Goal: Task Accomplishment & Management: Manage account settings

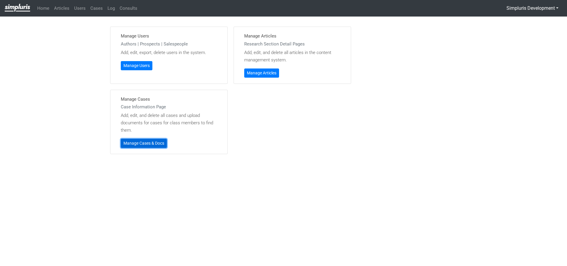
click at [129, 145] on link "Manage Cases & Docs" at bounding box center [144, 143] width 46 height 9
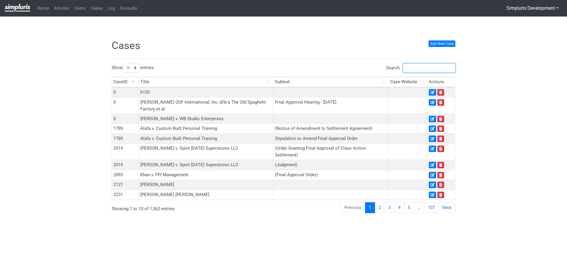
click at [415, 69] on input "Search:" at bounding box center [429, 67] width 53 height 9
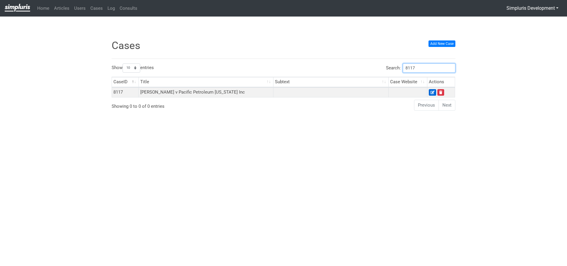
type input "8117"
click at [432, 92] on icon at bounding box center [432, 93] width 4 height 4
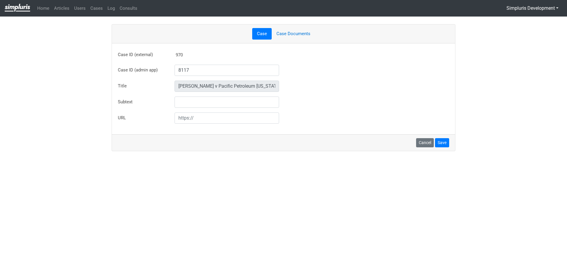
click at [296, 36] on link "Case Documents" at bounding box center [293, 34] width 43 height 12
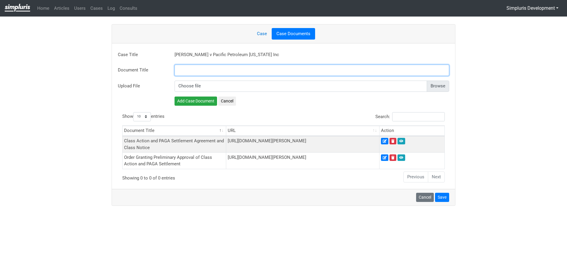
click at [192, 68] on input "text" at bounding box center [311, 70] width 275 height 11
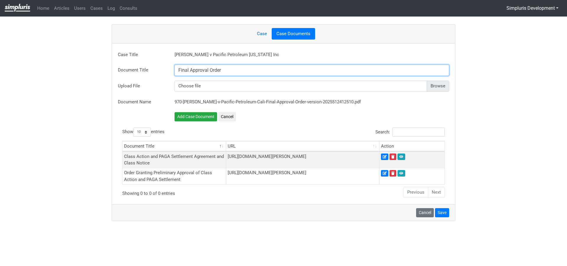
type input "Final Approval Order"
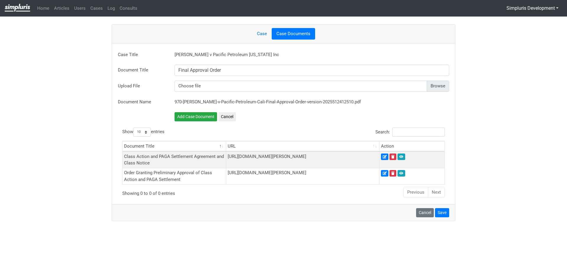
click at [430, 86] on input "file" at bounding box center [311, 86] width 275 height 11
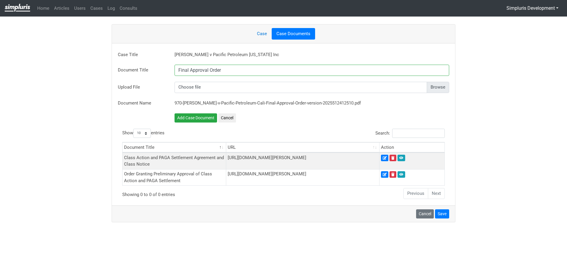
type input "C:\fakepath\2025_0922 Final Approval Order.pdf"
click at [193, 116] on button "Add Case Document" at bounding box center [195, 117] width 43 height 9
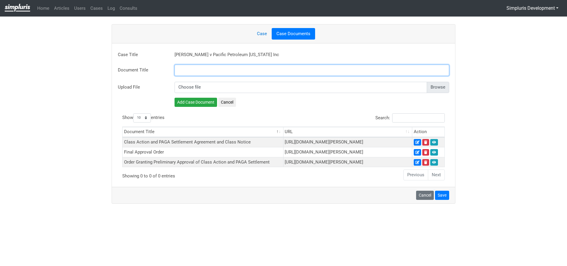
click at [190, 70] on input "text" at bounding box center [311, 70] width 275 height 11
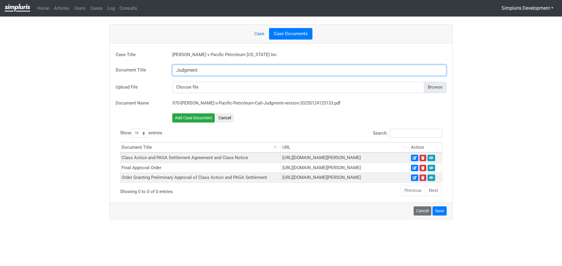
type input "Judgment"
click at [430, 86] on input "file" at bounding box center [309, 87] width 275 height 11
type input "C:\fakepath\2025_0922 Judgment.pdf"
click at [192, 120] on button "Add Case Document" at bounding box center [193, 117] width 43 height 9
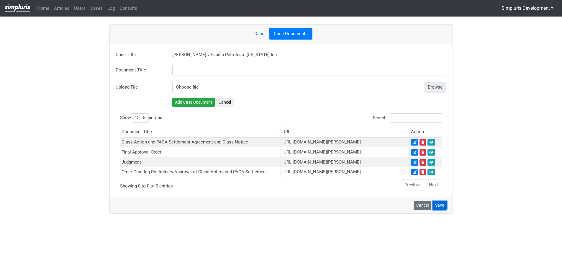
click at [439, 210] on button "Save" at bounding box center [440, 205] width 14 height 9
